Goal: Task Accomplishment & Management: Manage account settings

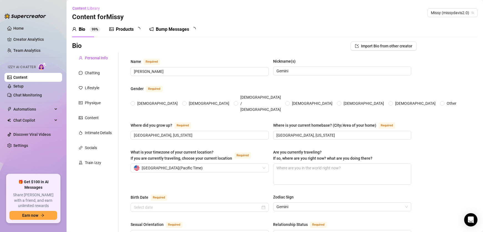
radio input "true"
type input "[DATE]"
click at [42, 93] on link "Chat Monitoring" at bounding box center [27, 95] width 29 height 4
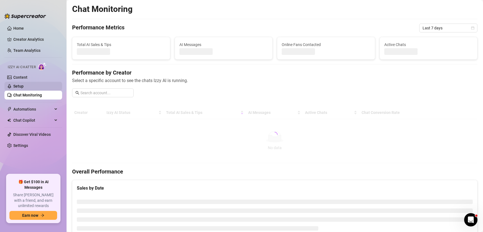
click at [24, 84] on link "Setup" at bounding box center [18, 86] width 10 height 4
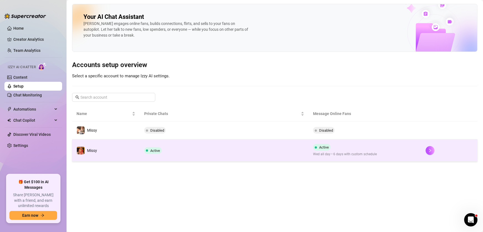
click at [257, 149] on td "Active" at bounding box center [224, 150] width 169 height 22
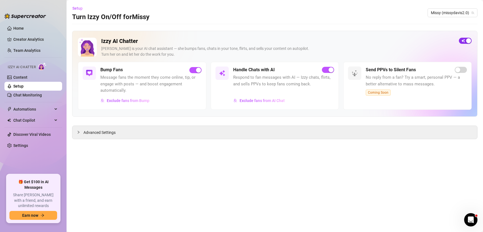
click at [467, 40] on div "button" at bounding box center [468, 40] width 5 height 5
